Goal: Information Seeking & Learning: Understand process/instructions

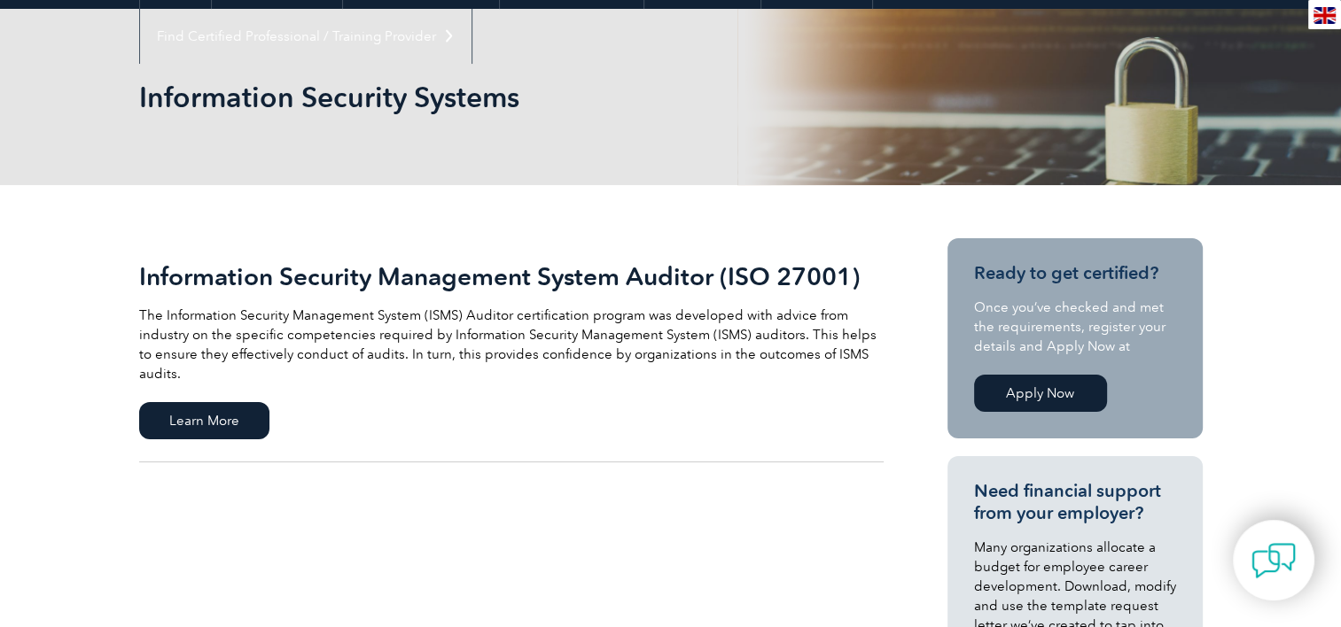
scroll to position [266, 0]
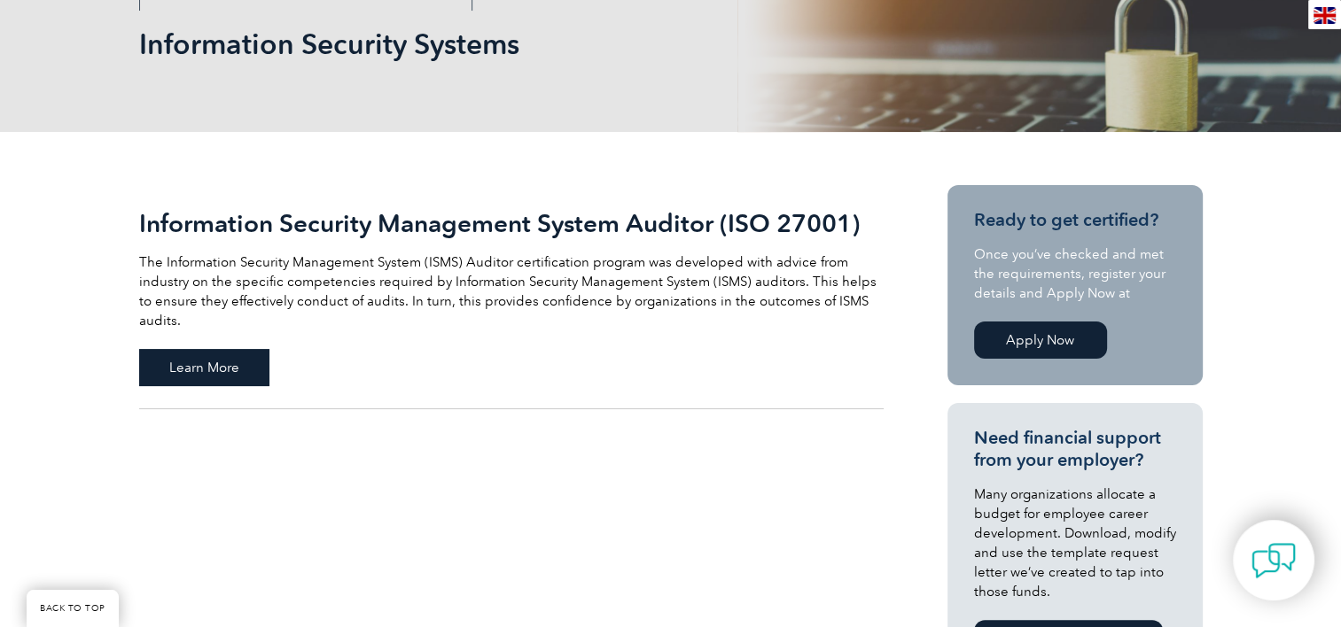
click at [195, 351] on span "Learn More" at bounding box center [204, 367] width 130 height 37
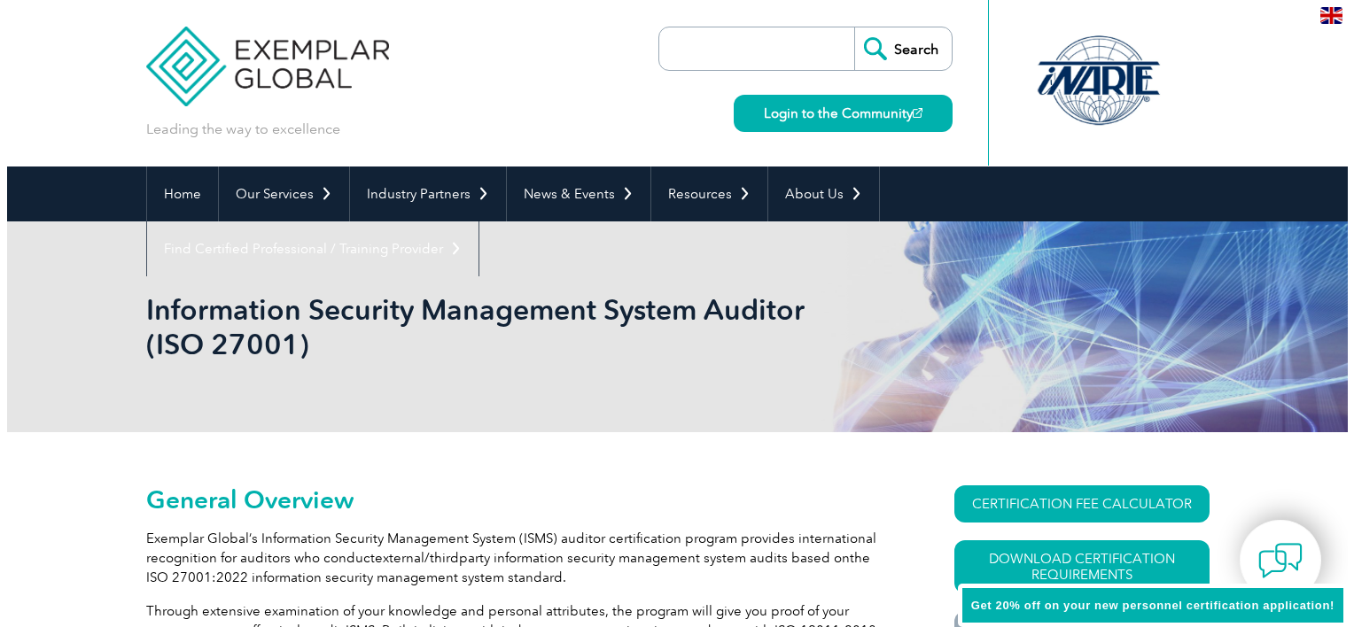
scroll to position [161, 0]
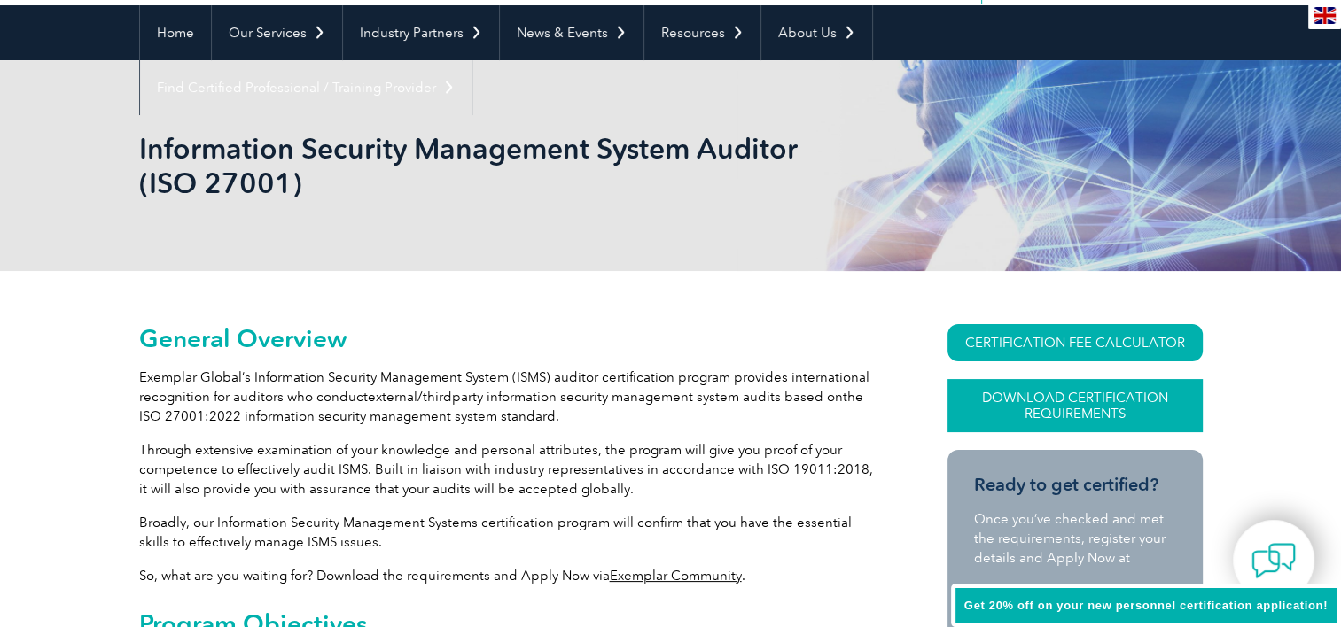
click at [1059, 386] on link "Download Certification Requirements" at bounding box center [1074, 405] width 255 height 53
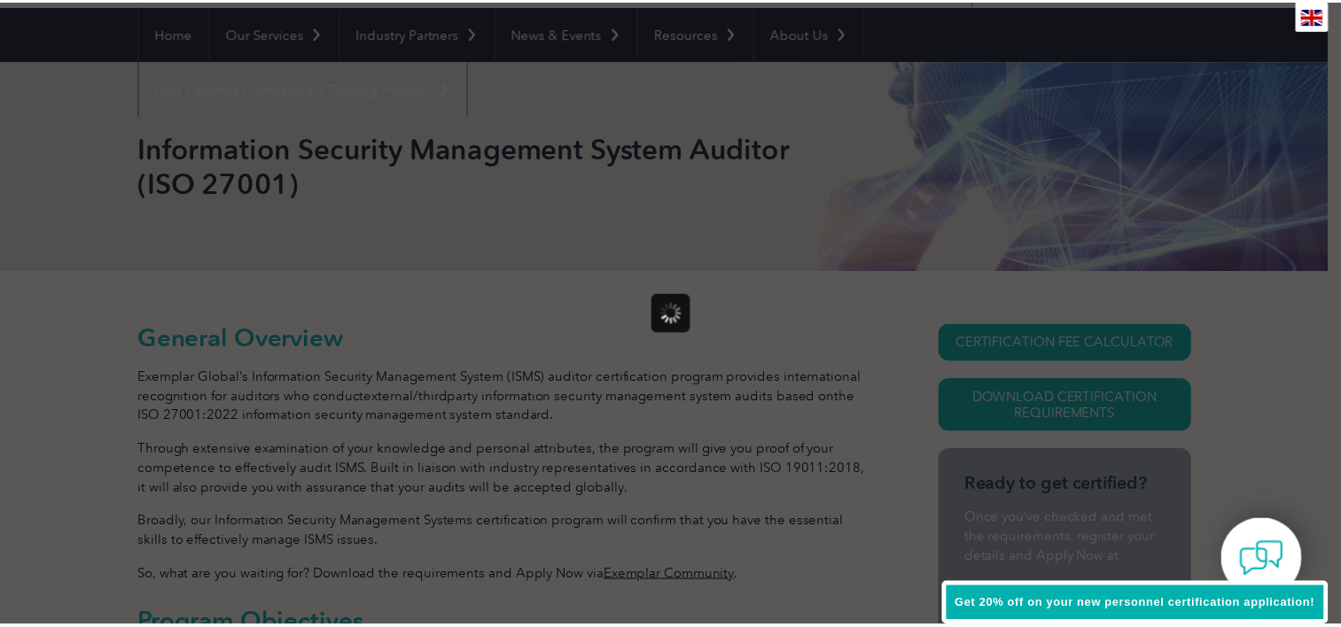
scroll to position [0, 0]
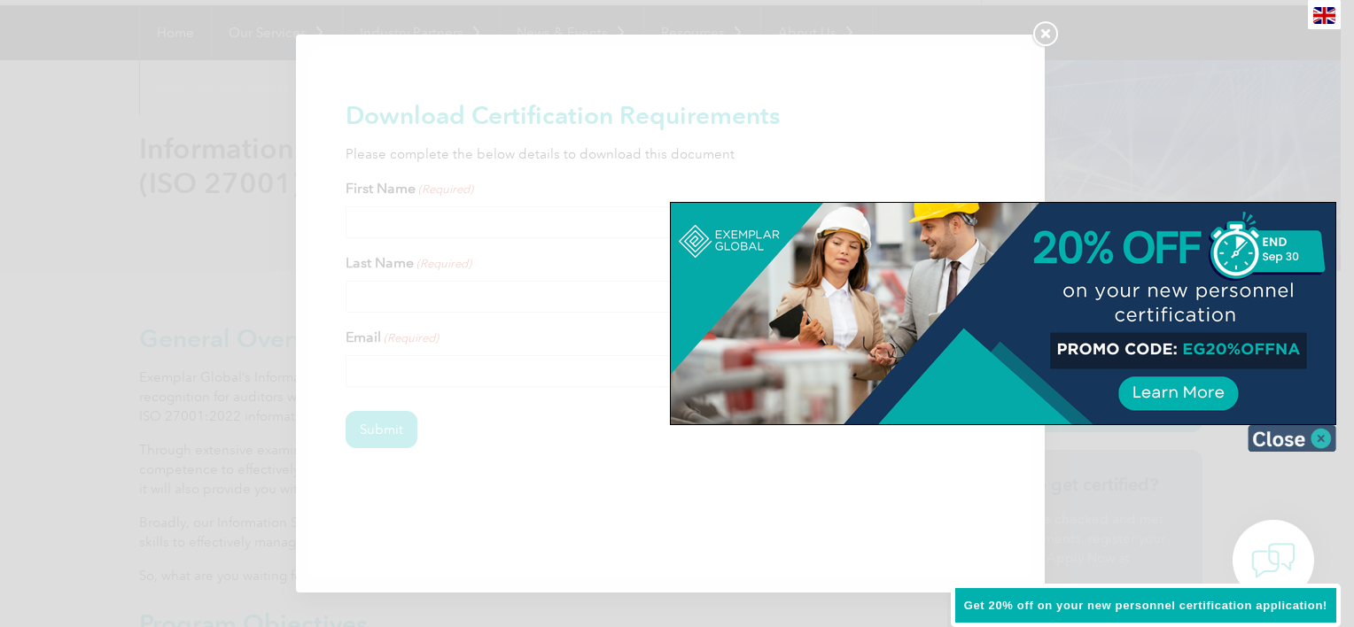
click at [1319, 433] on img at bounding box center [1292, 438] width 89 height 27
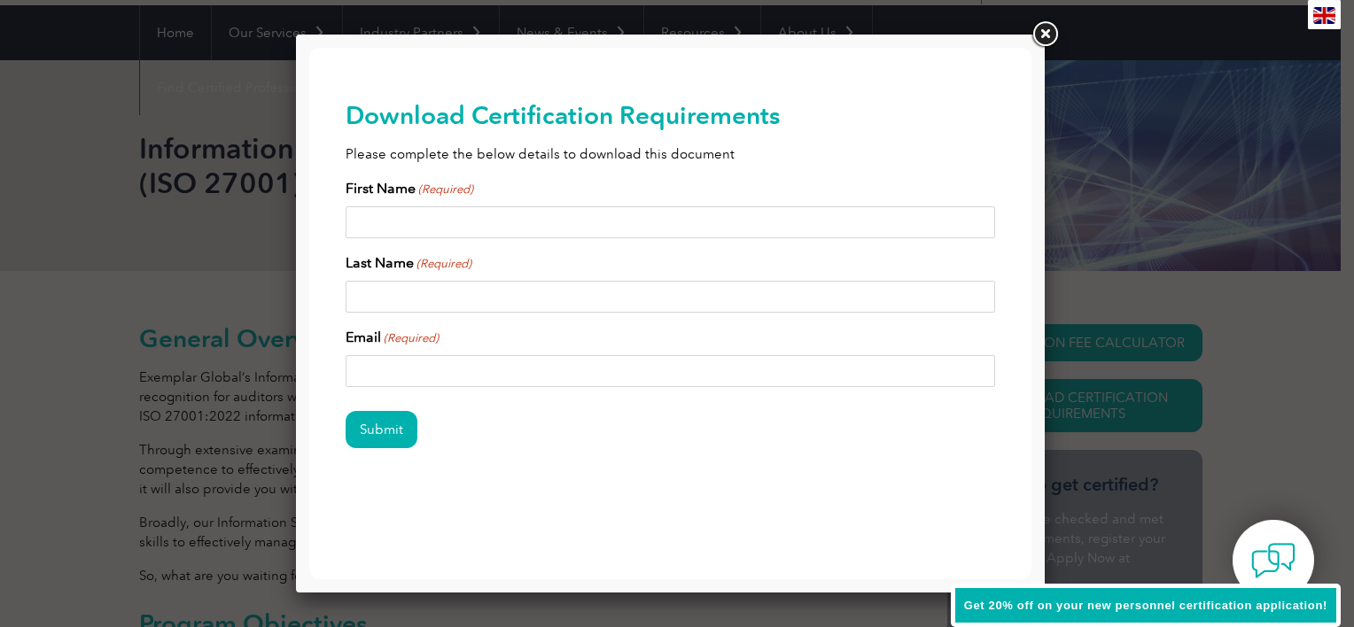
click at [1039, 32] on link at bounding box center [1045, 35] width 32 height 32
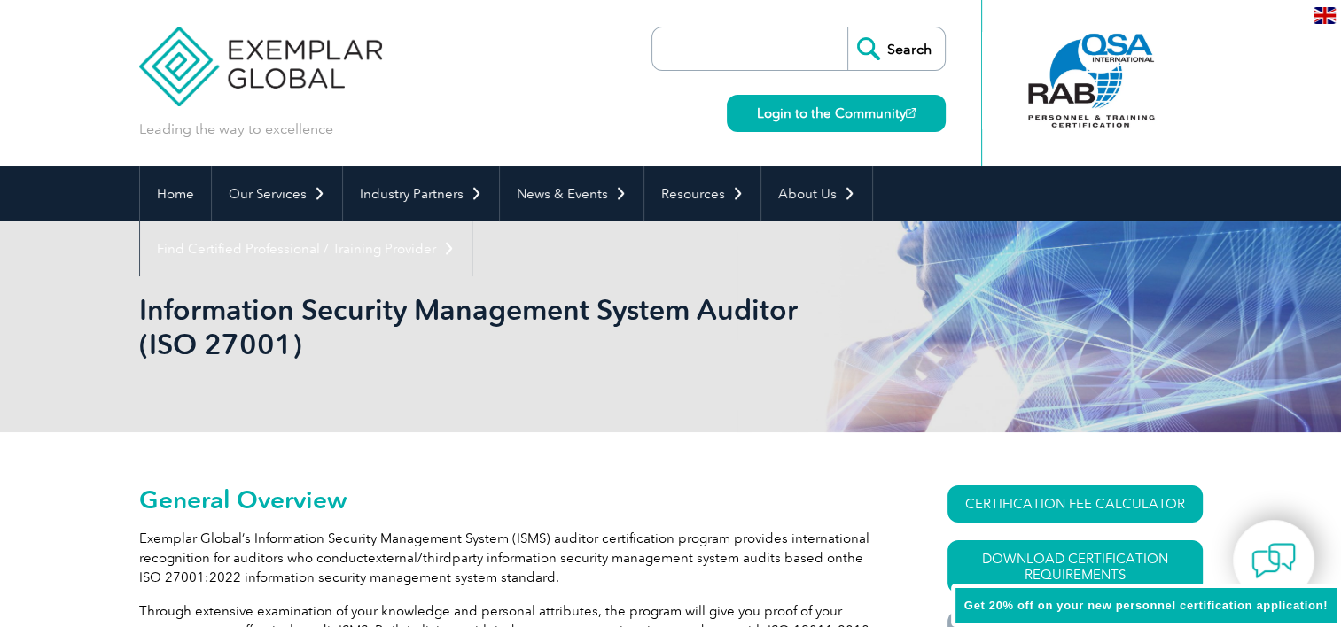
click at [706, 422] on div "Information Security Management System Auditor (ISO 27001)" at bounding box center [670, 327] width 1063 height 211
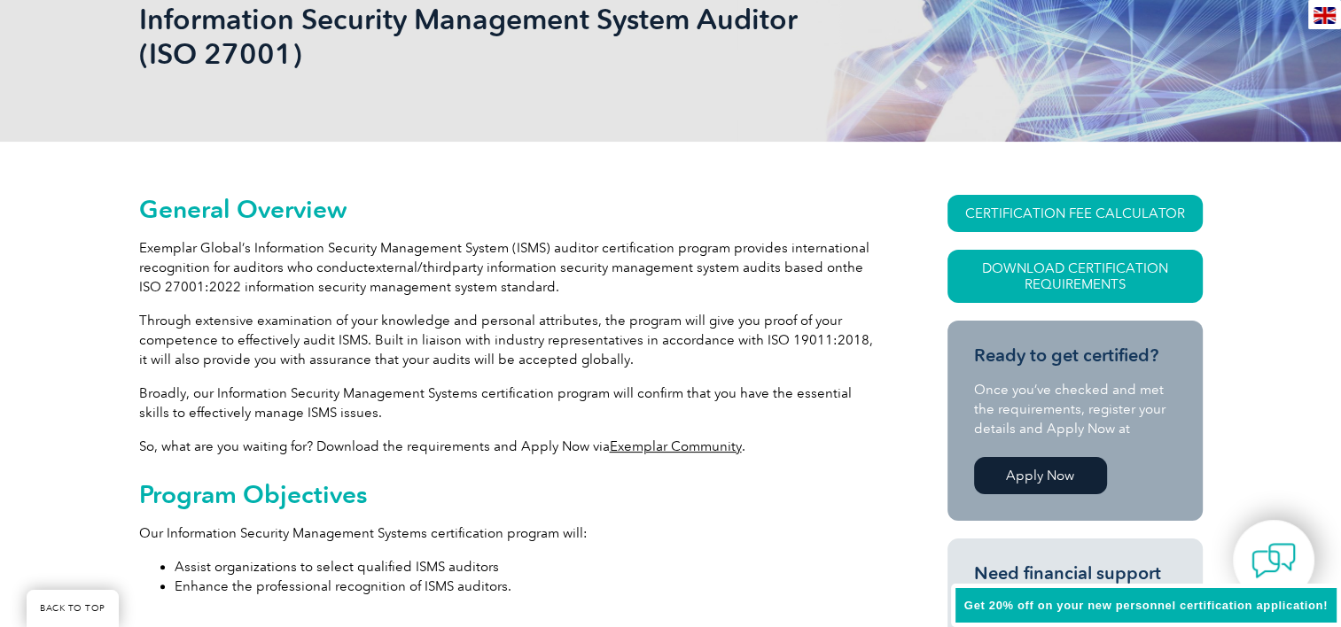
scroll to position [354, 0]
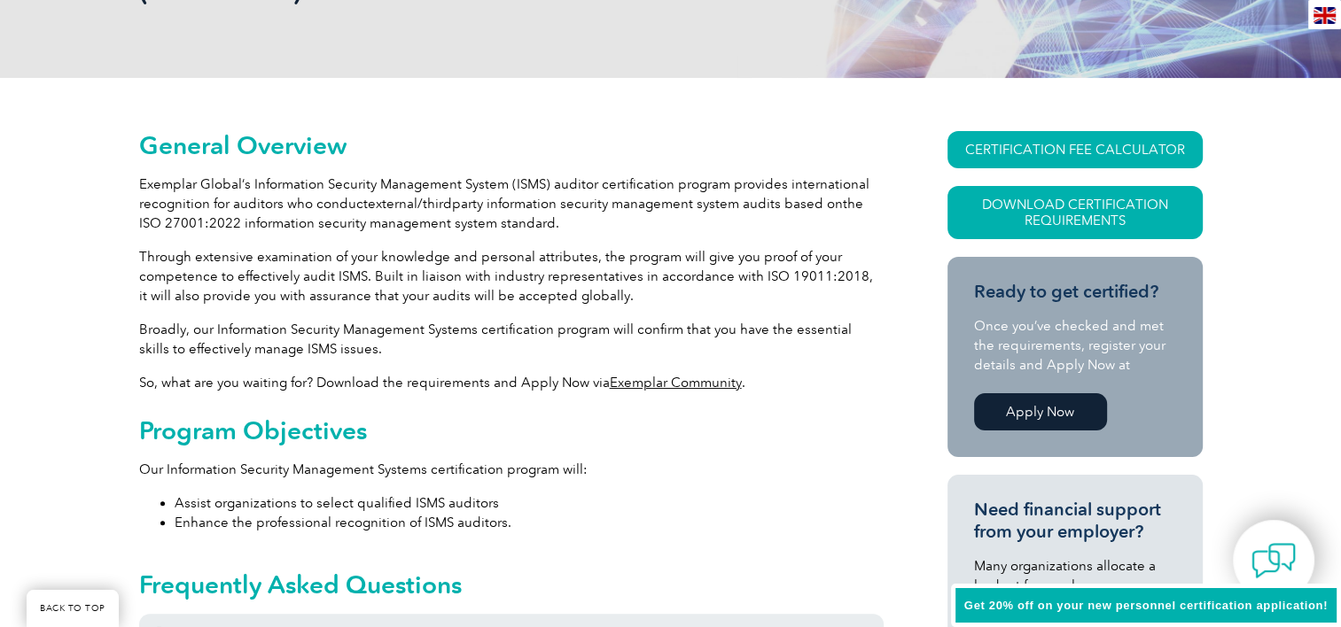
click at [717, 428] on h2 "Program Objectives" at bounding box center [511, 430] width 744 height 28
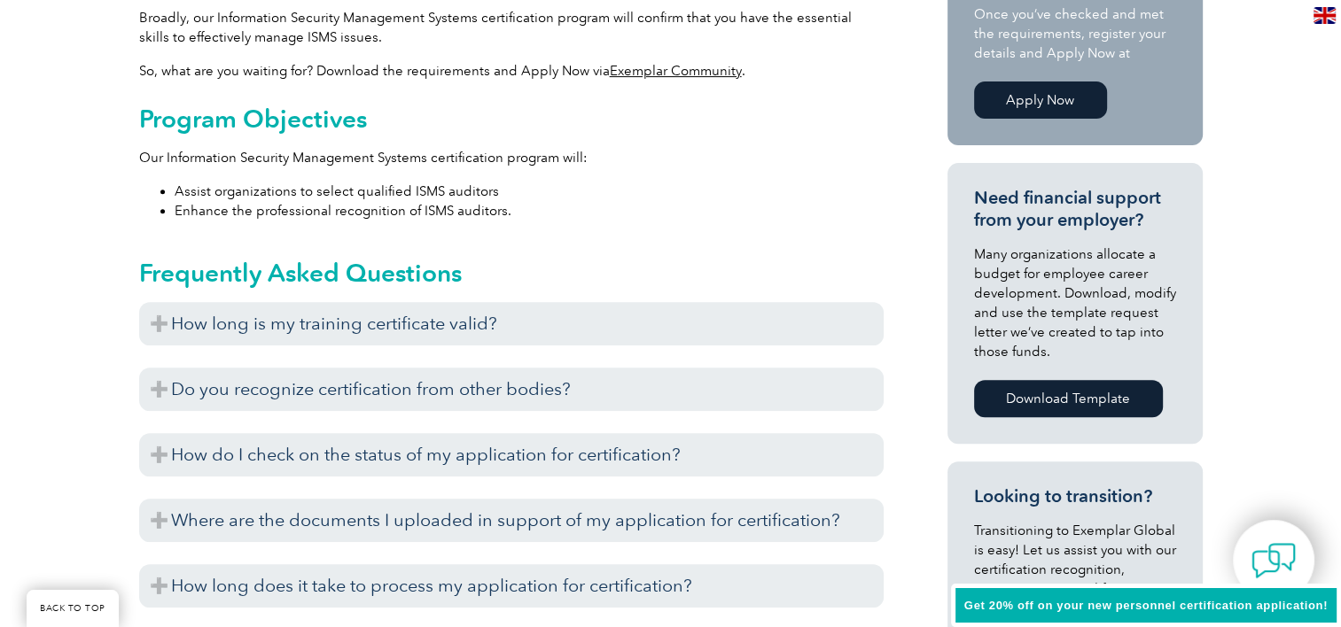
scroll to position [798, 0]
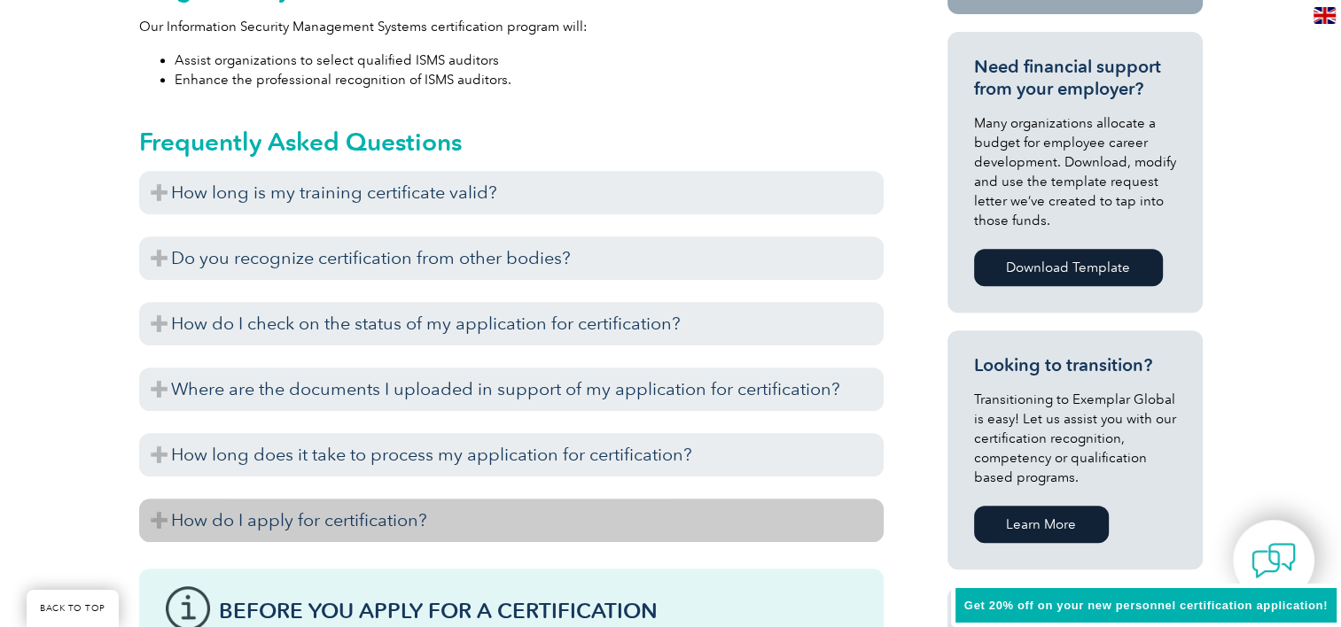
click at [354, 518] on h3 "How do I apply for certification?" at bounding box center [511, 520] width 744 height 43
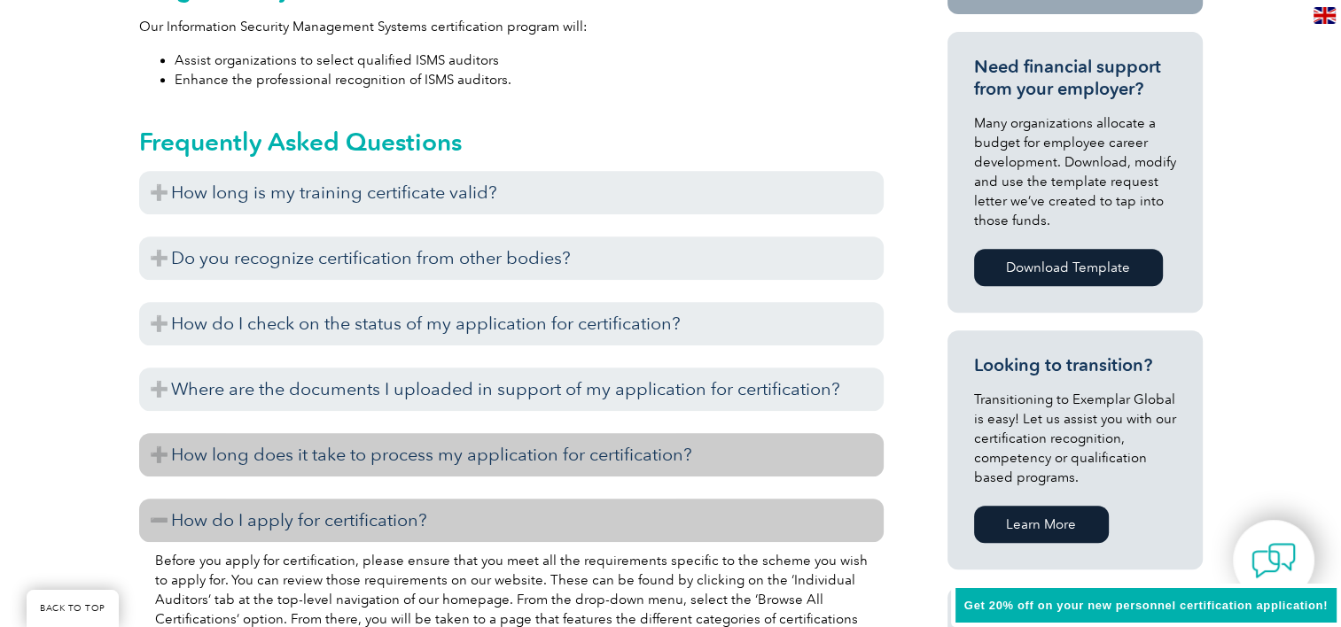
scroll to position [1241, 0]
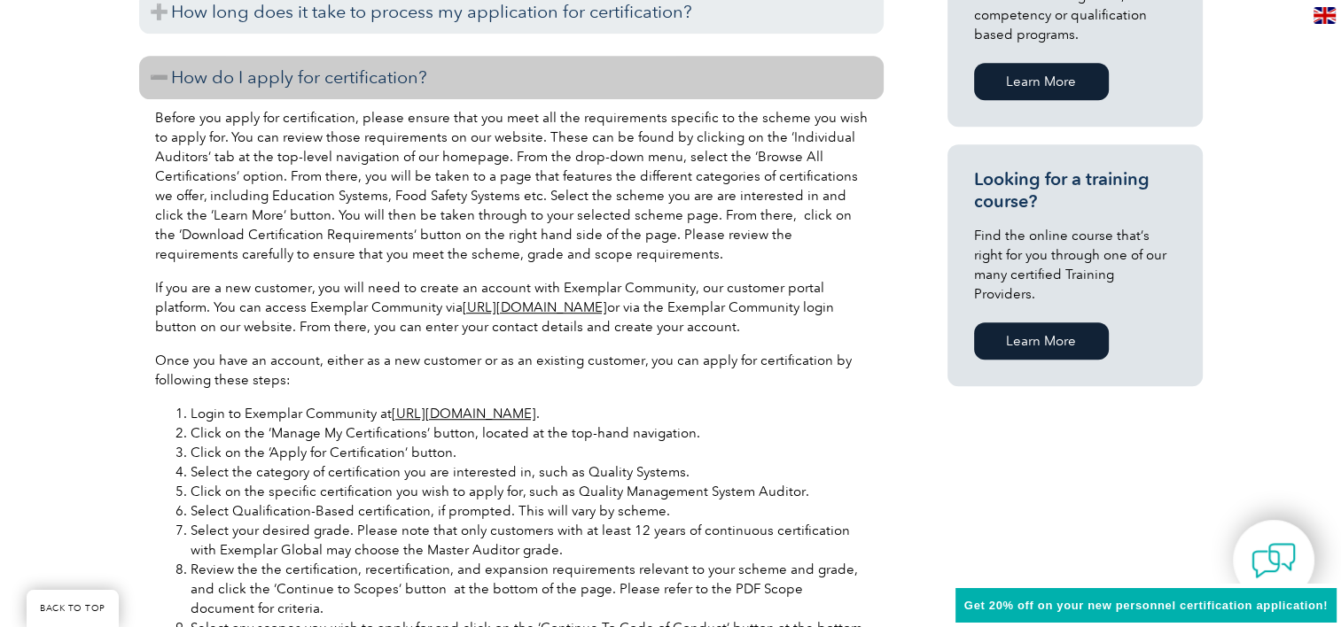
click at [451, 431] on li "Click on the ‘Manage My Certifications’ button, located at the top-hand navigat…" at bounding box center [529, 433] width 677 height 19
click at [557, 383] on p "Once you have an account, either as a new customer or as an existing customer, …" at bounding box center [511, 370] width 712 height 39
click at [379, 354] on p "Once you have an account, either as a new customer or as an existing customer, …" at bounding box center [511, 370] width 712 height 39
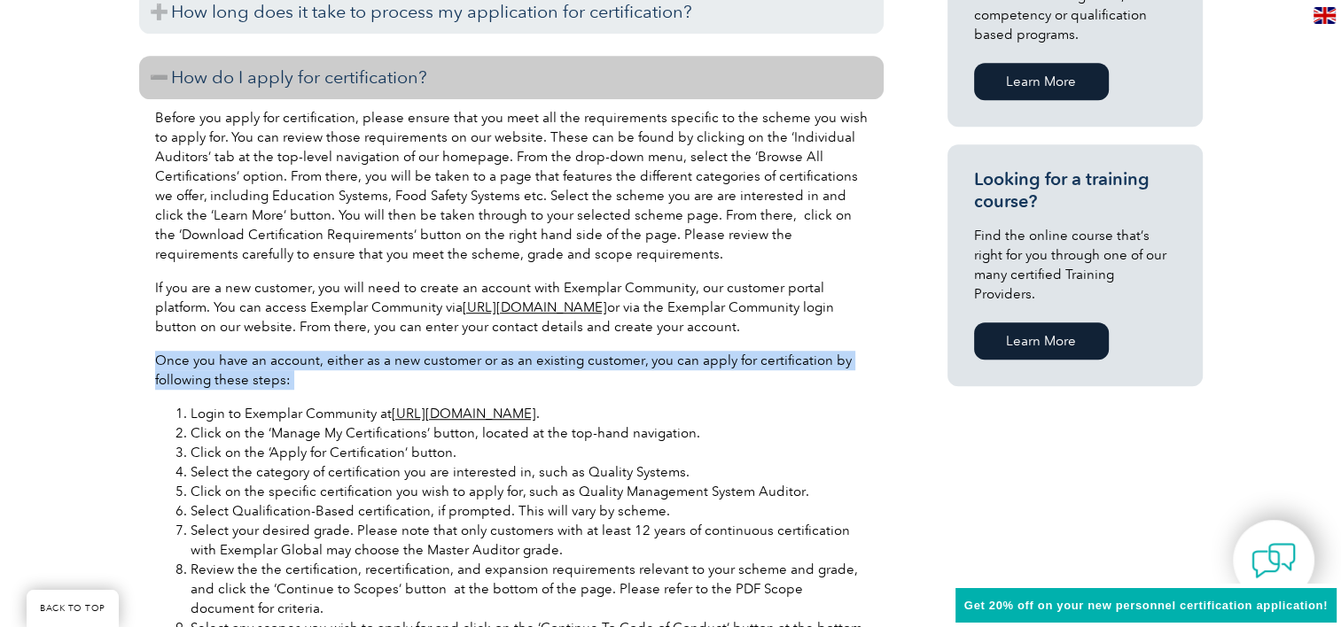
click at [379, 354] on p "Once you have an account, either as a new customer or as an existing customer, …" at bounding box center [511, 370] width 712 height 39
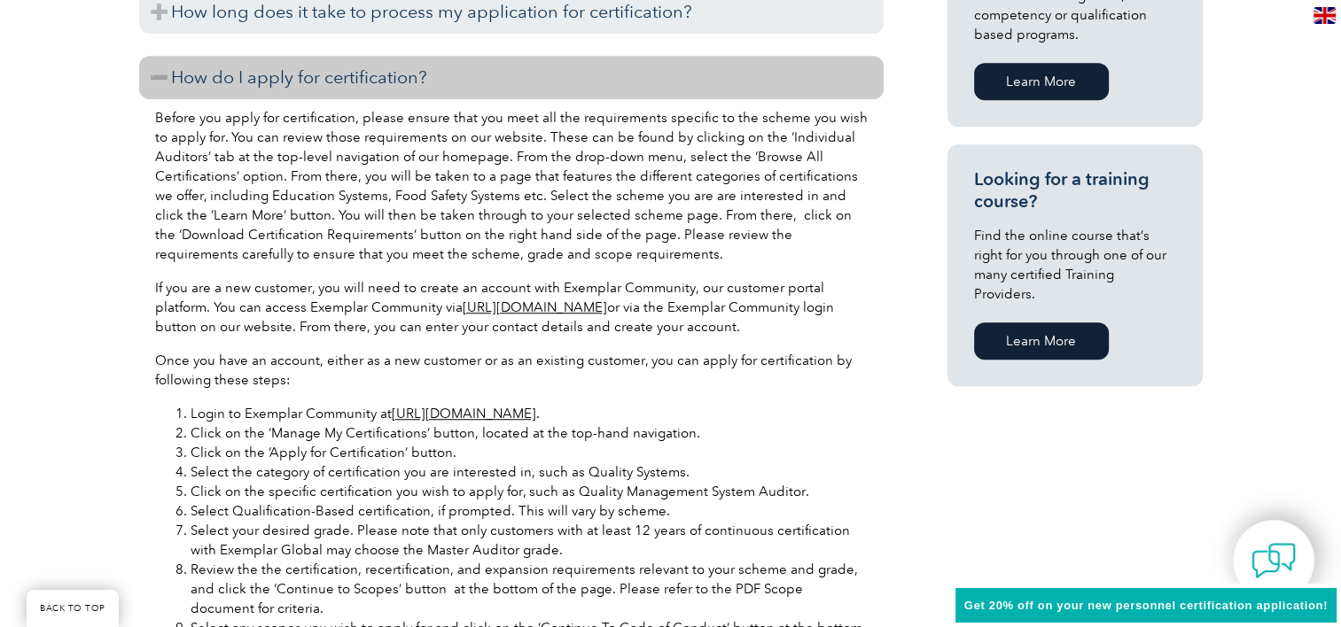
click at [325, 517] on li "Select Qualification-Based certification, if prompted. This will vary by scheme." at bounding box center [529, 511] width 677 height 19
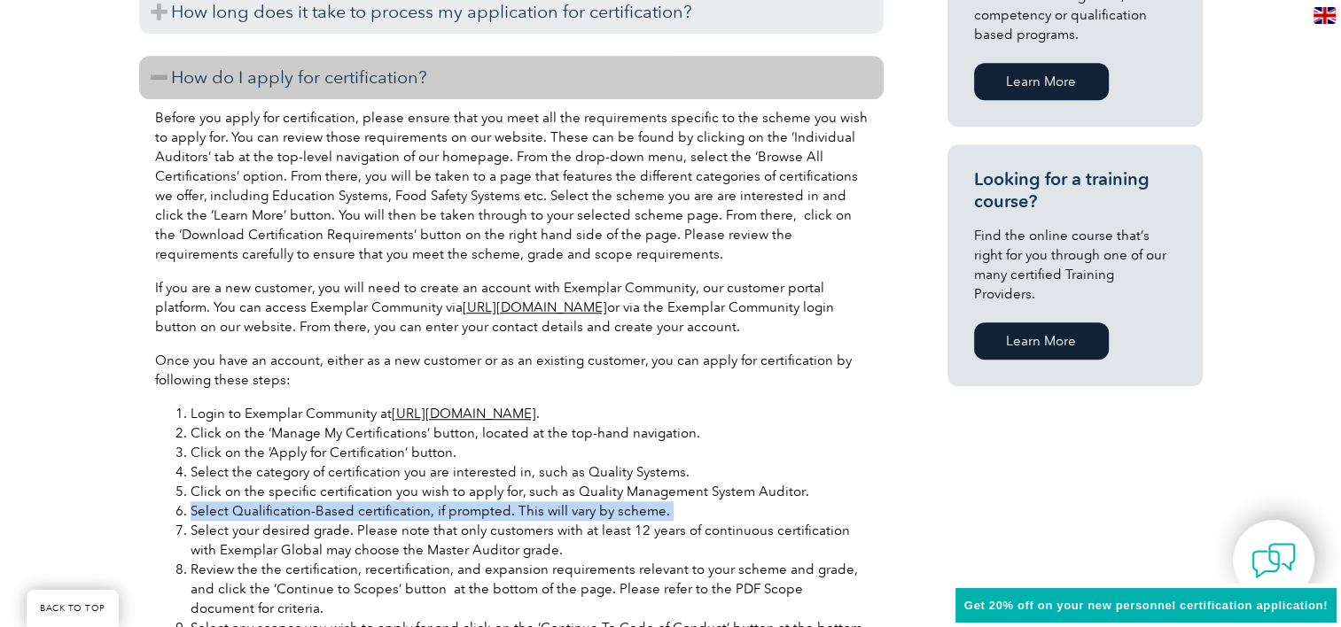
click at [325, 517] on li "Select Qualification-Based certification, if prompted. This will vary by scheme." at bounding box center [529, 511] width 677 height 19
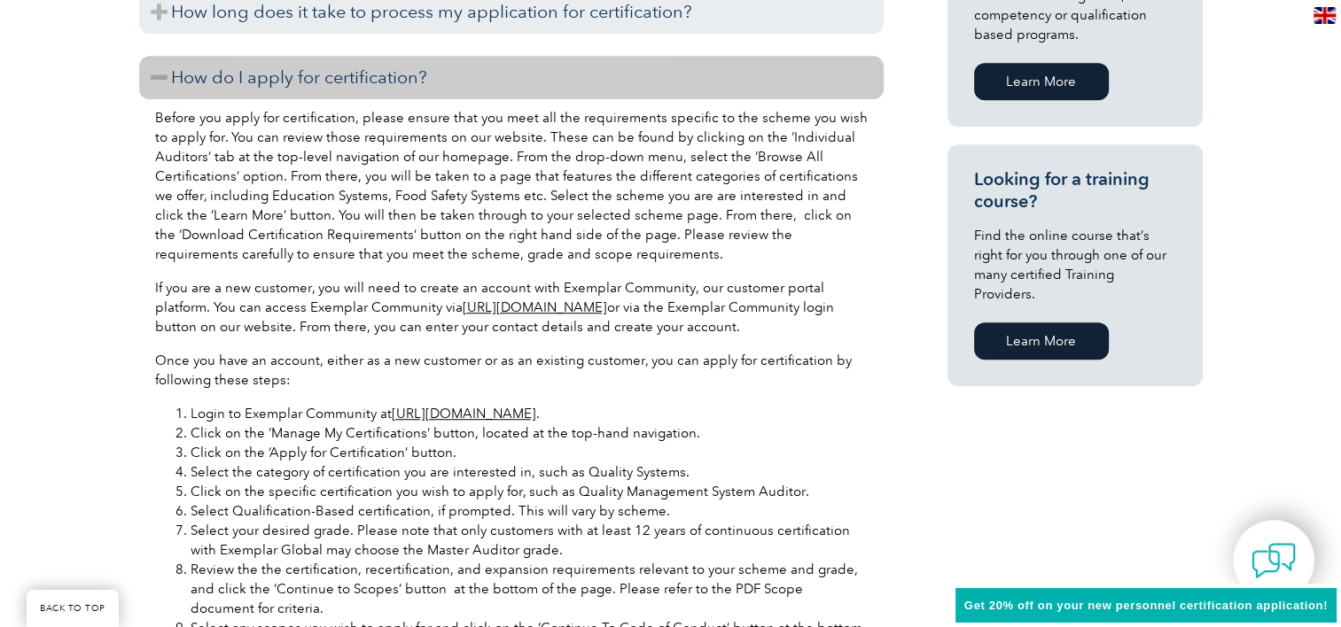
drag, startPoint x: 325, startPoint y: 517, endPoint x: 259, endPoint y: 564, distance: 81.9
click at [259, 564] on li "Review the the certification, recertification, and expansion requirements relev…" at bounding box center [529, 589] width 677 height 58
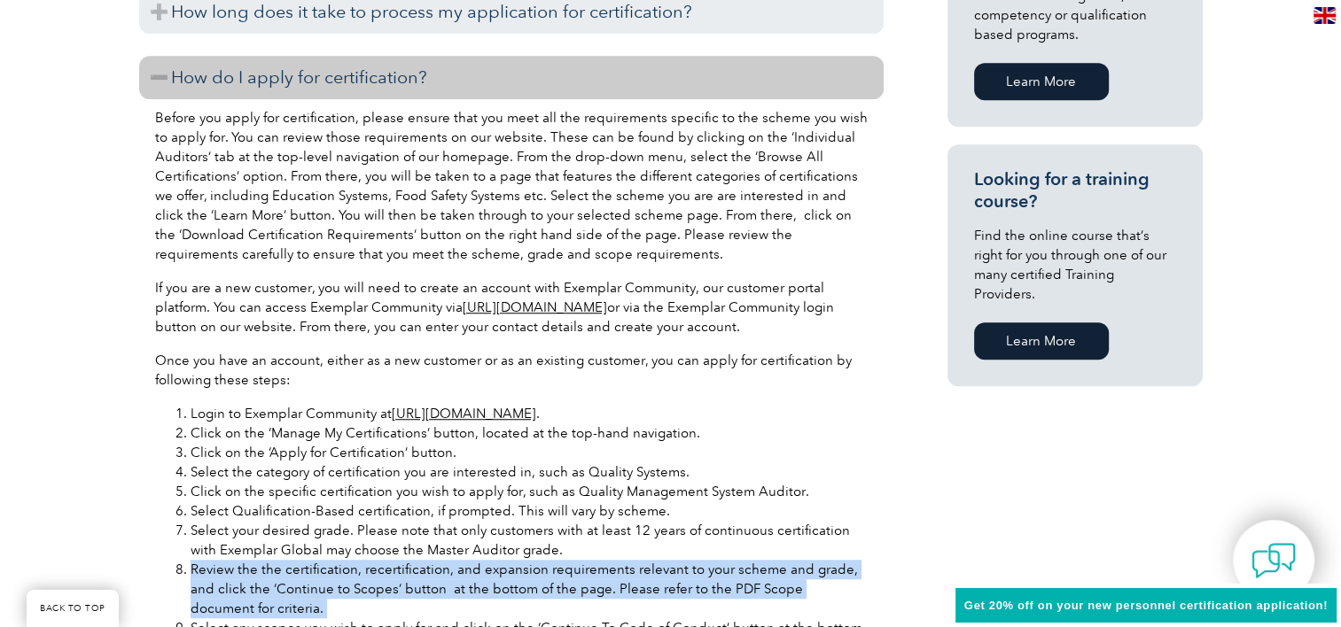
click at [259, 564] on li "Review the the certification, recertification, and expansion requirements relev…" at bounding box center [529, 589] width 677 height 58
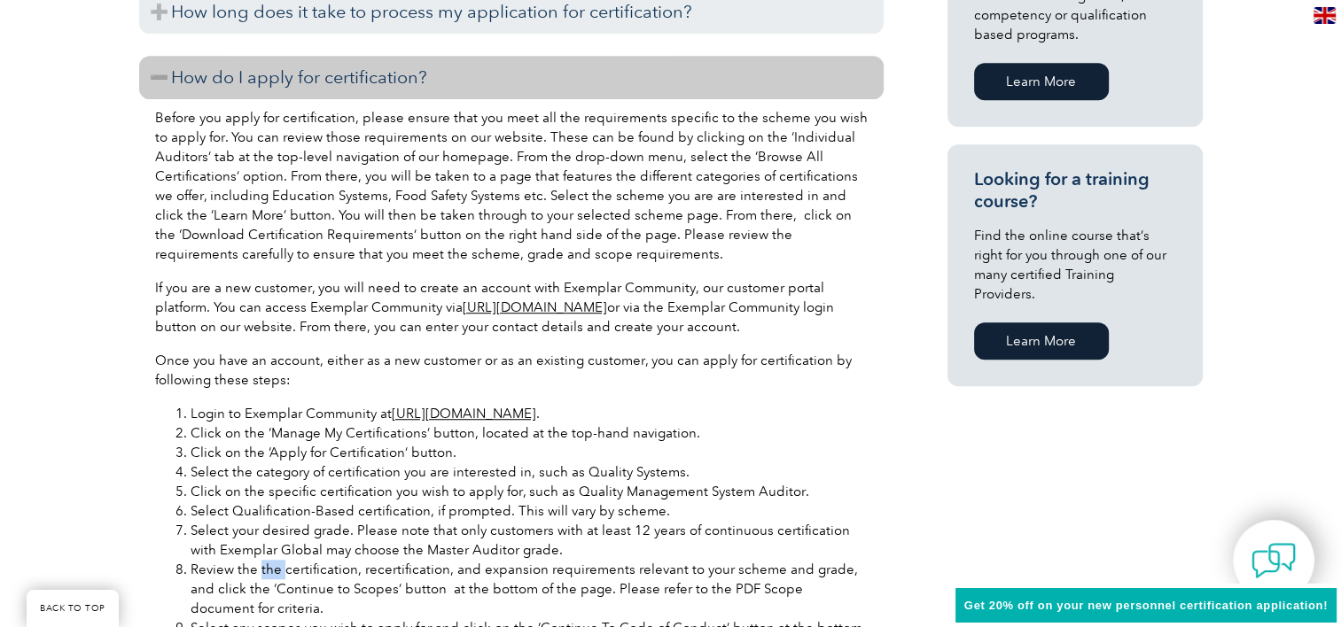
click at [259, 564] on li "Review the the certification, recertification, and expansion requirements relev…" at bounding box center [529, 589] width 677 height 58
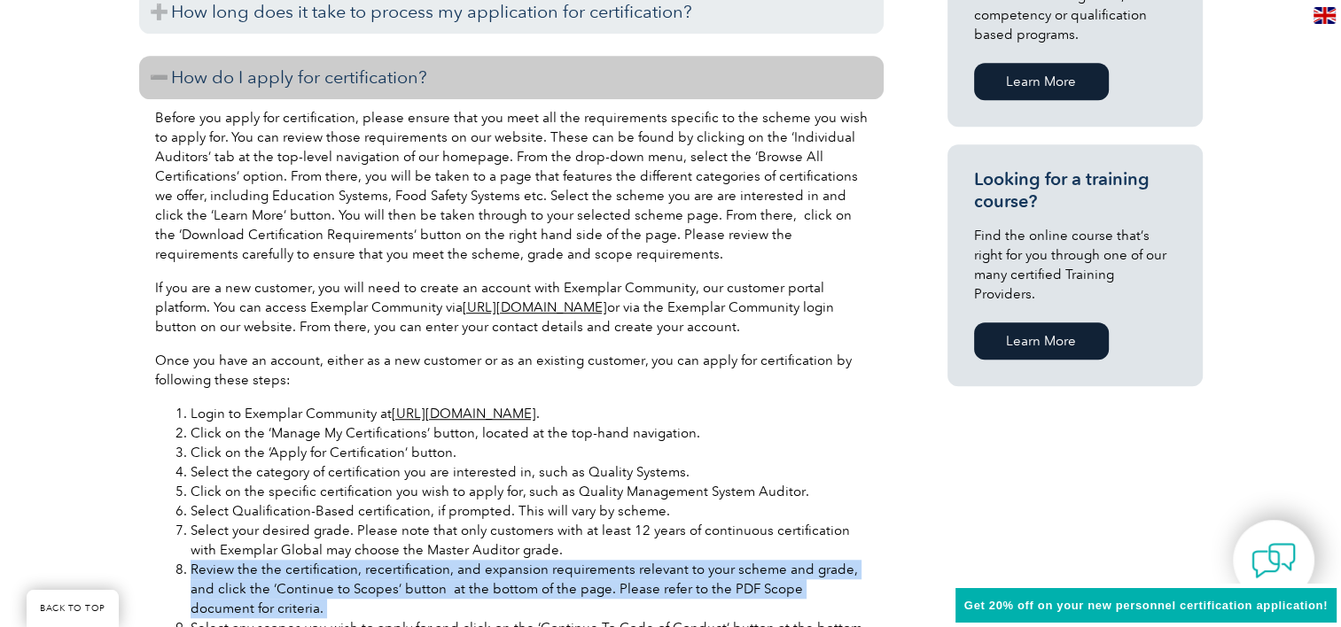
click at [259, 564] on li "Review the the certification, recertification, and expansion requirements relev…" at bounding box center [529, 589] width 677 height 58
drag, startPoint x: 259, startPoint y: 564, endPoint x: 349, endPoint y: 597, distance: 96.2
click at [349, 597] on li "Review the the certification, recertification, and expansion requirements relev…" at bounding box center [529, 589] width 677 height 58
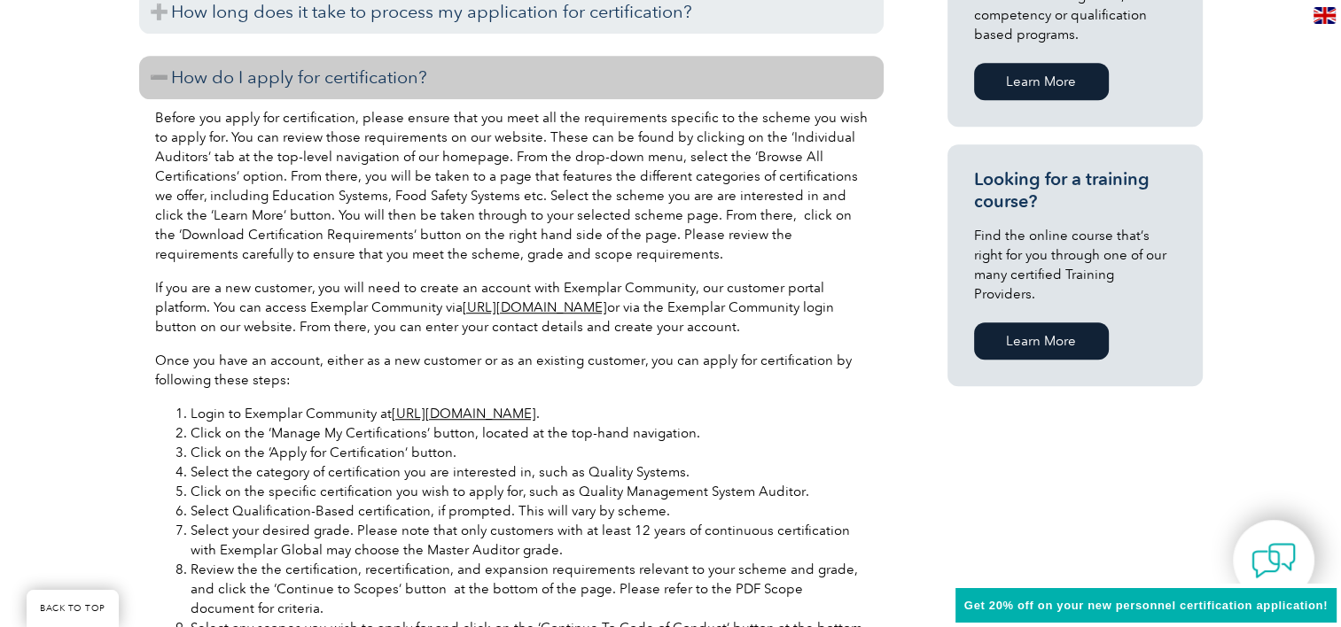
click at [554, 546] on li "Select your desired grade. Please note that only customers with at least 12 yea…" at bounding box center [529, 540] width 677 height 39
click at [509, 534] on li "Select your desired grade. Please note that only customers with at least 12 yea…" at bounding box center [529, 540] width 677 height 39
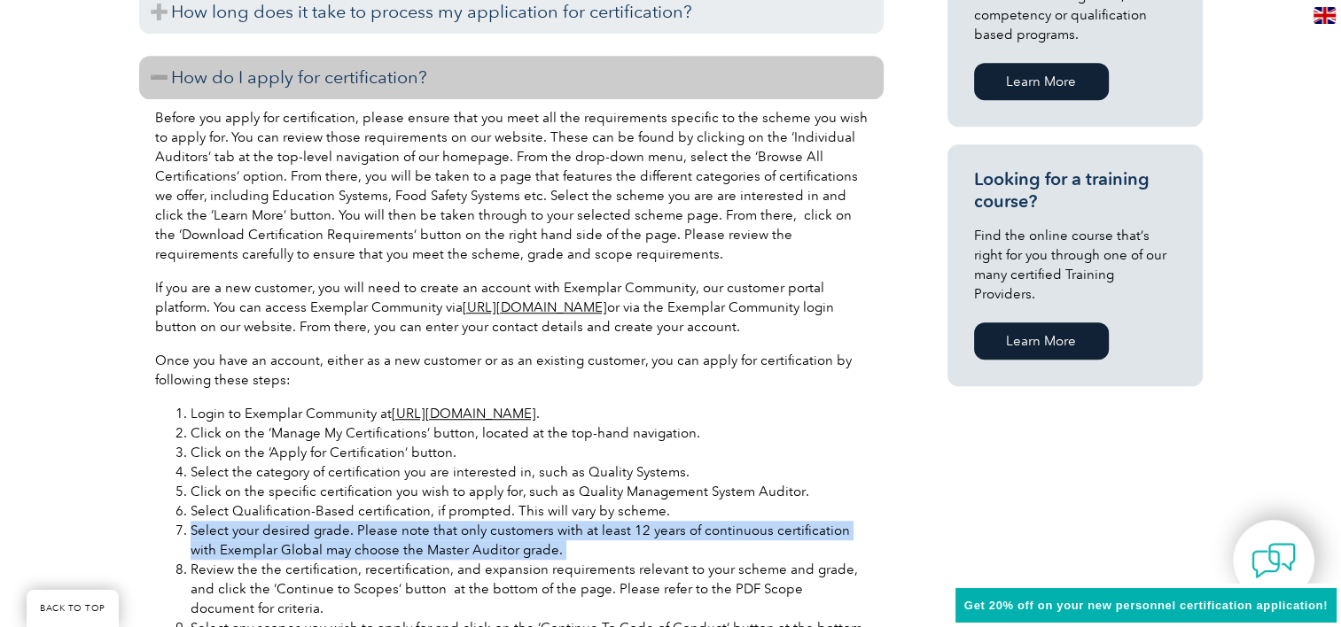
click at [509, 534] on li "Select your desired grade. Please note that only customers with at least 12 yea…" at bounding box center [529, 540] width 677 height 39
click at [555, 535] on li "Select your desired grade. Please note that only customers with at least 12 yea…" at bounding box center [529, 540] width 677 height 39
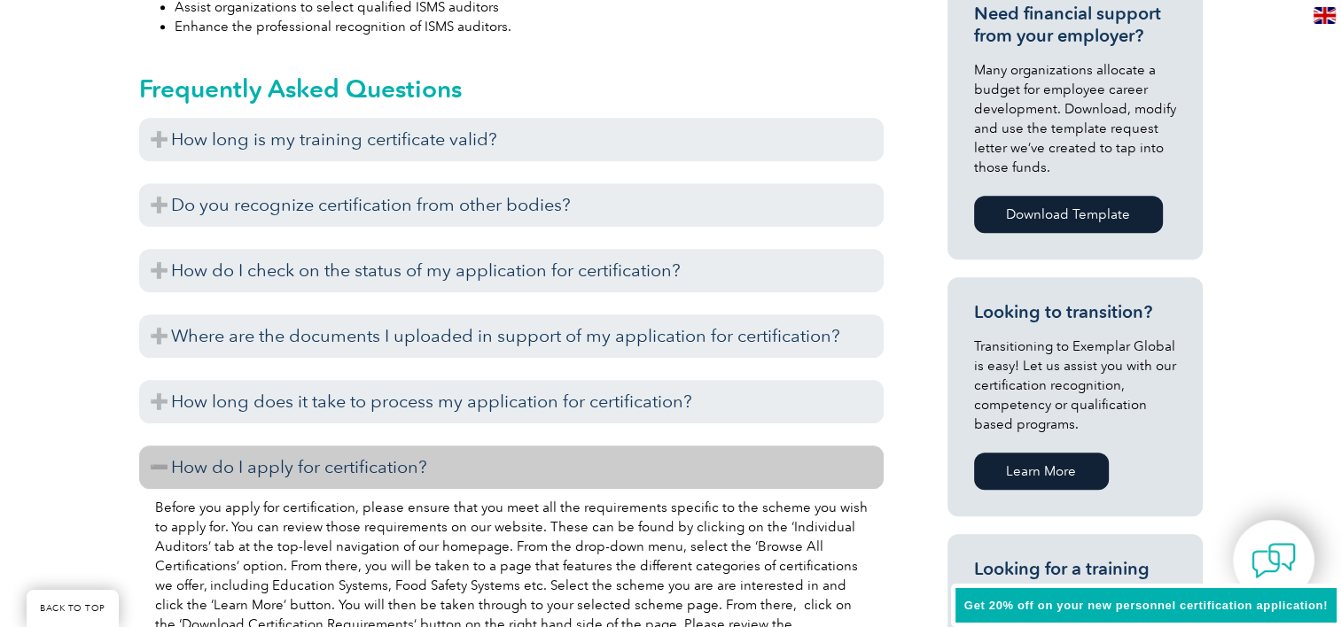
scroll to position [886, 0]
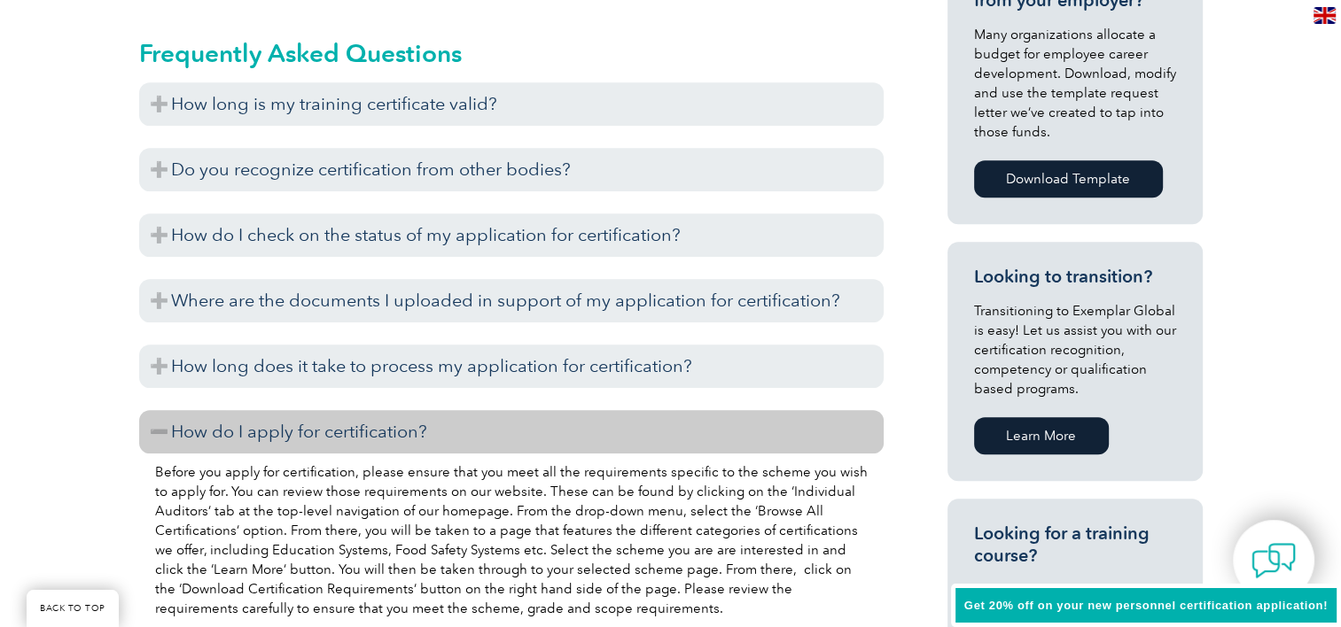
click at [357, 450] on h3 "How do I apply for certification?" at bounding box center [511, 431] width 744 height 43
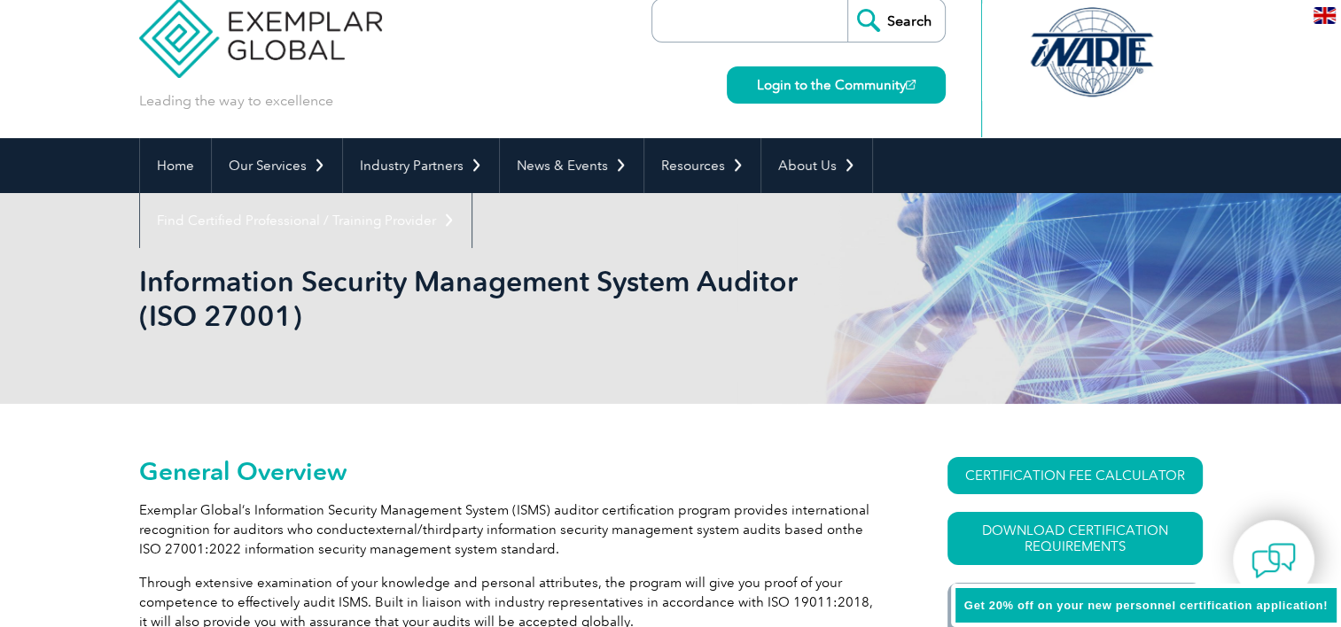
scroll to position [0, 0]
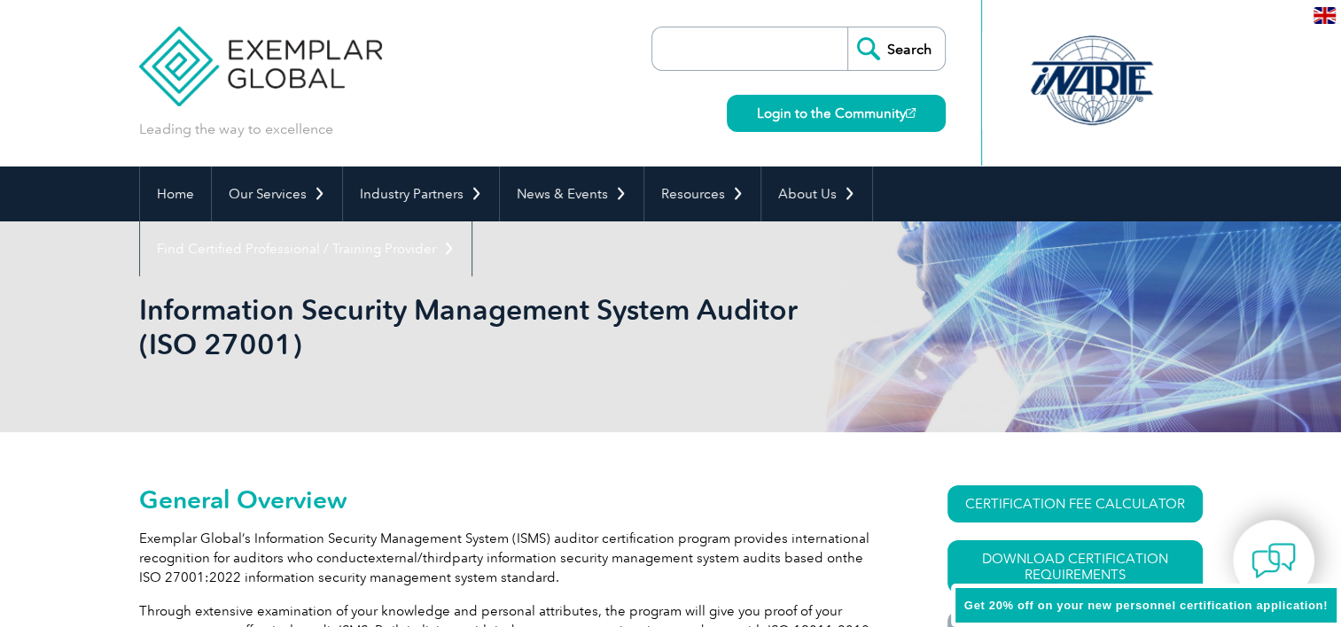
click at [319, 542] on p "Exemplar Global’s Information Security Management System (ISMS) auditor certifi…" at bounding box center [511, 558] width 744 height 58
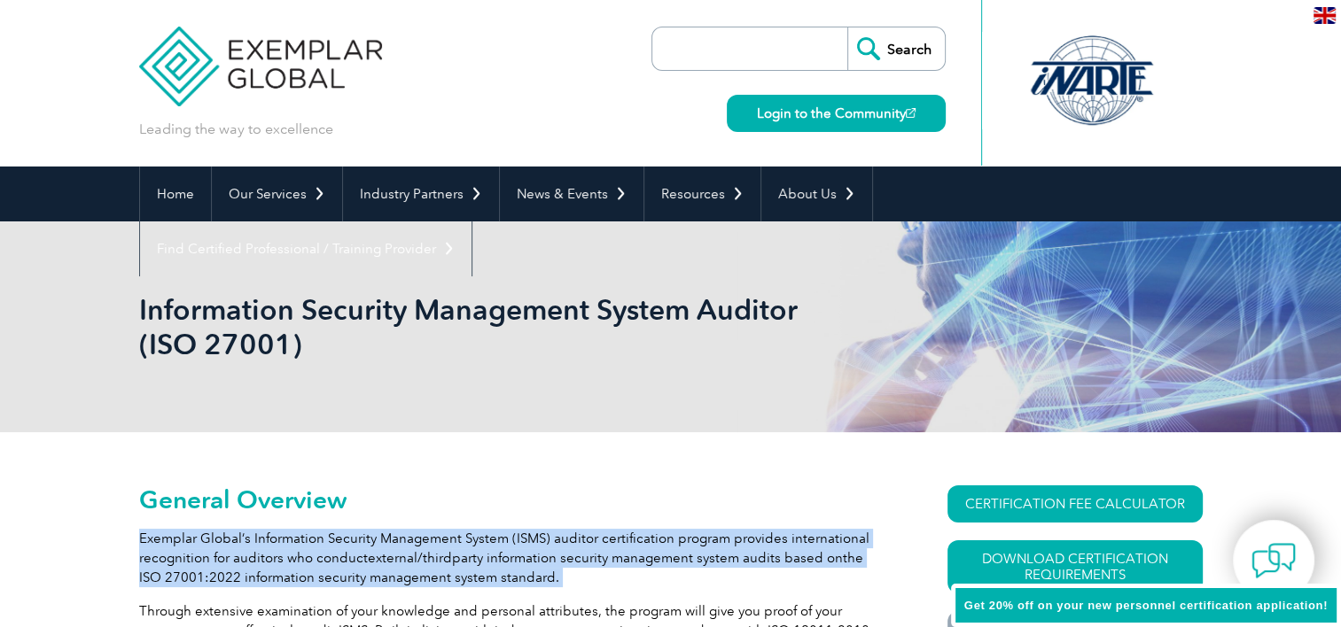
click at [319, 542] on p "Exemplar Global’s Information Security Management System (ISMS) auditor certifi…" at bounding box center [511, 558] width 744 height 58
drag, startPoint x: 319, startPoint y: 542, endPoint x: 534, endPoint y: 586, distance: 219.7
click at [534, 586] on p "Exemplar Global’s Information Security Management System (ISMS) auditor certifi…" at bounding box center [511, 558] width 744 height 58
click at [486, 542] on p "Exemplar Global’s Information Security Management System (ISMS) auditor certifi…" at bounding box center [511, 558] width 744 height 58
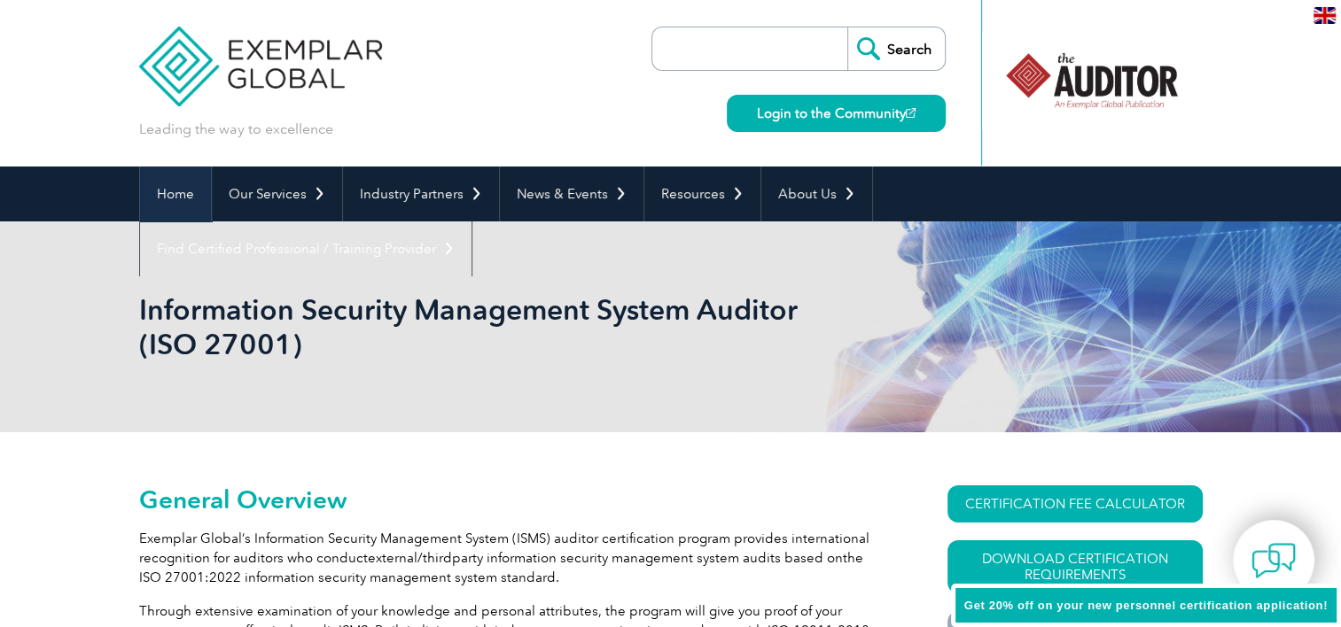
click at [163, 206] on link "Home" at bounding box center [175, 194] width 71 height 55
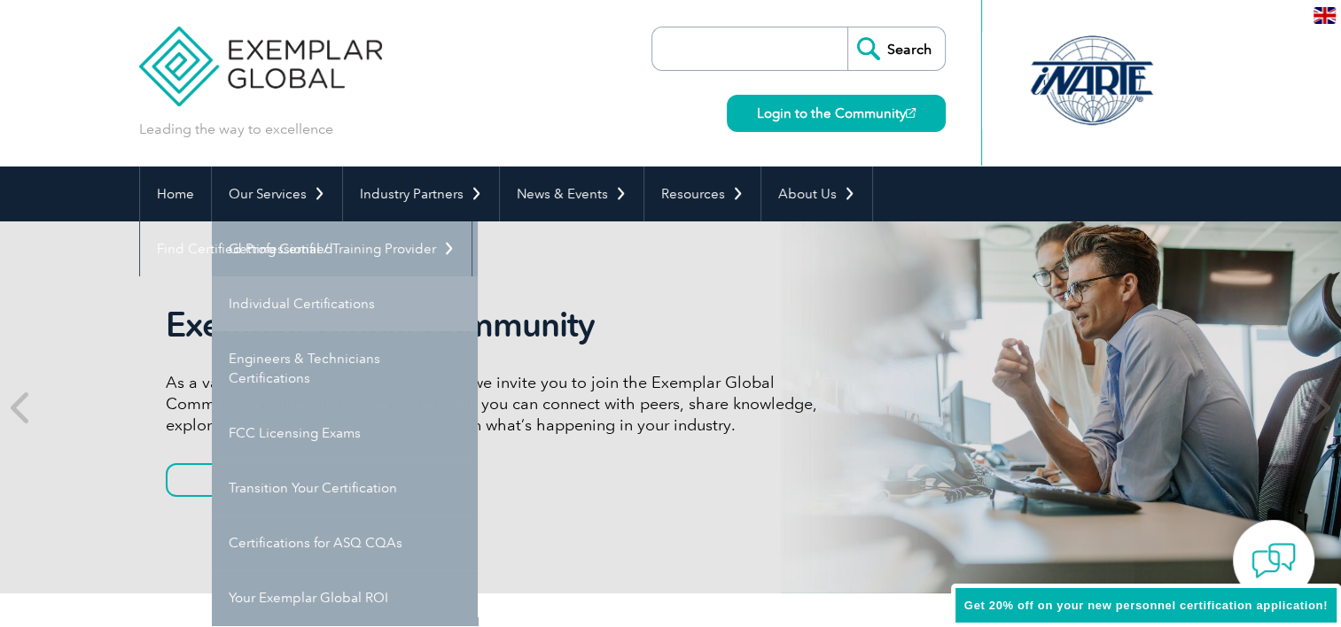
click at [296, 308] on link "Individual Certifications" at bounding box center [345, 303] width 266 height 55
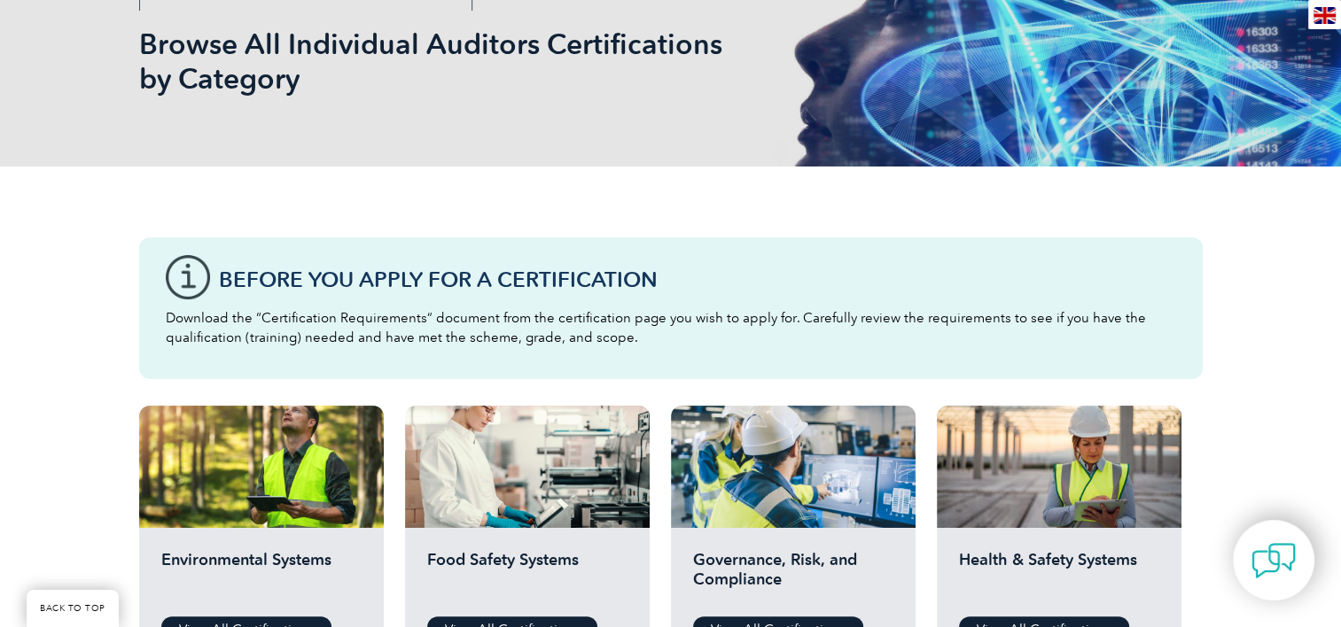
scroll to position [798, 0]
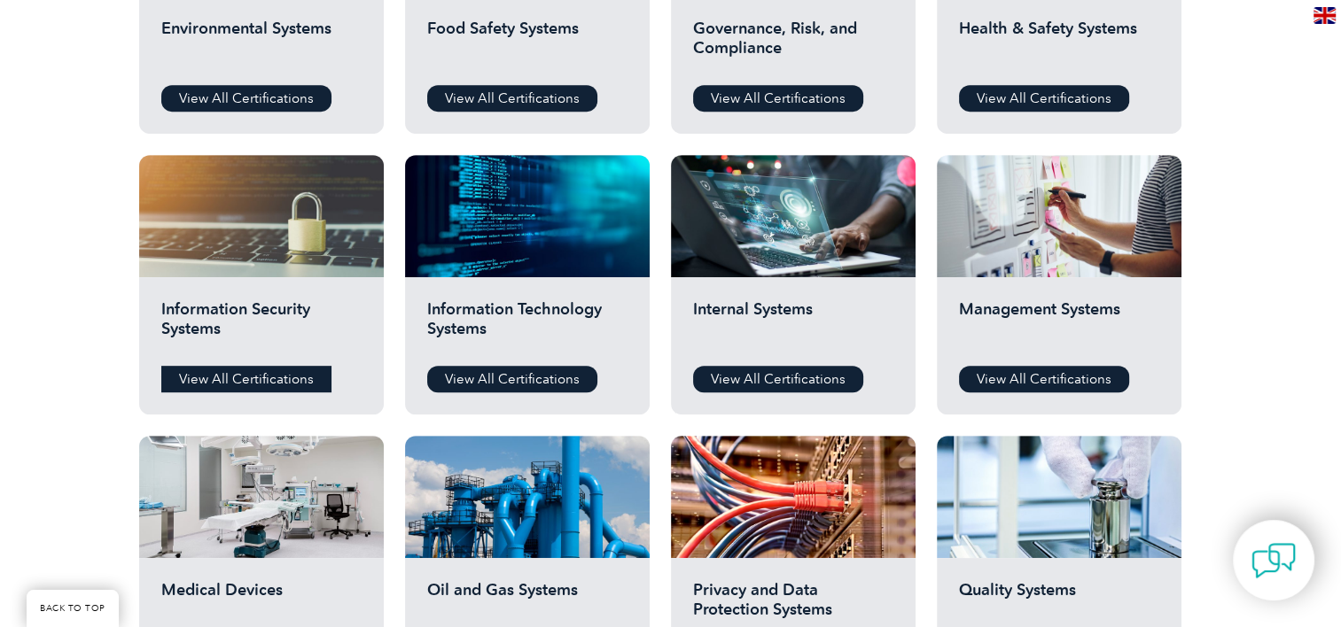
click at [230, 369] on link "View All Certifications" at bounding box center [246, 379] width 170 height 27
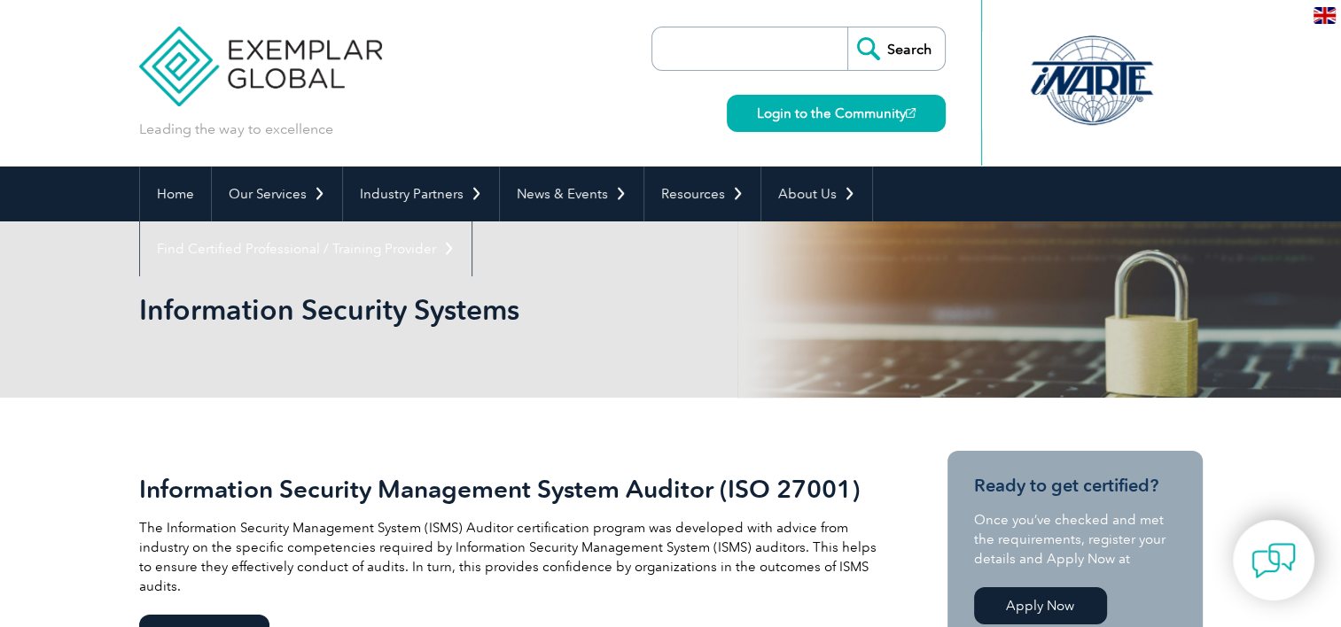
click at [169, 237] on div "Information Security Systems" at bounding box center [670, 310] width 1063 height 176
click at [174, 206] on link "Home" at bounding box center [175, 194] width 71 height 55
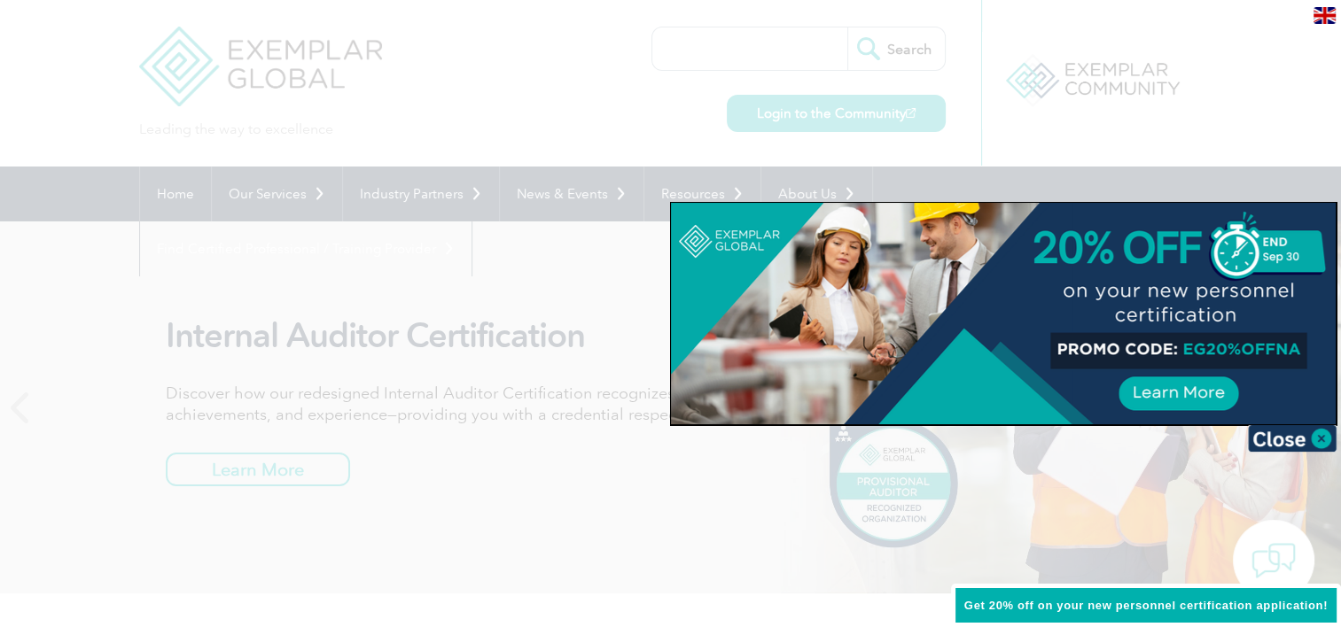
click at [593, 519] on div at bounding box center [670, 313] width 1341 height 627
